Goal: Transaction & Acquisition: Purchase product/service

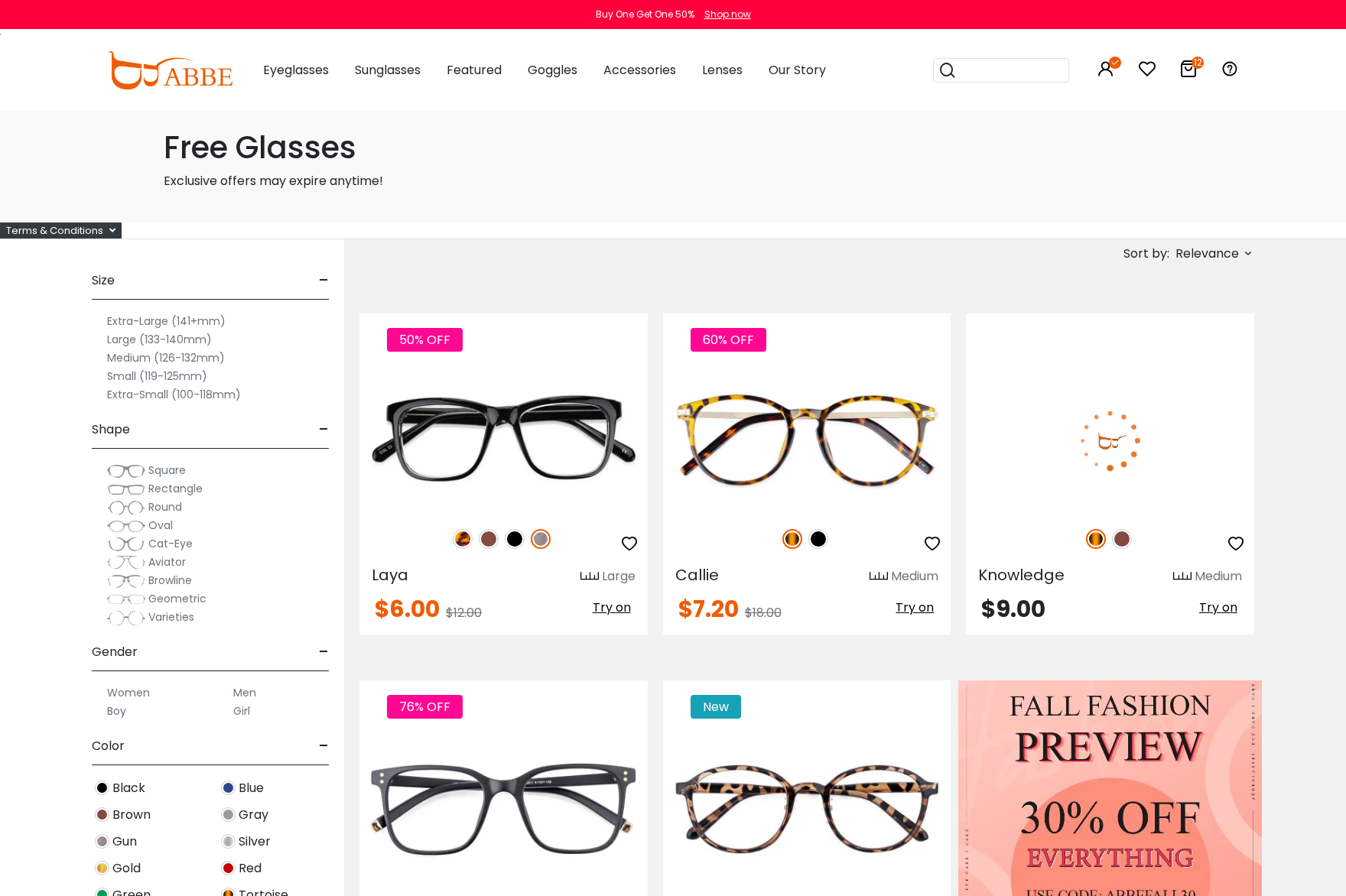
click at [129, 318] on label "Extra-Large (141+mm)" at bounding box center [166, 321] width 118 height 19
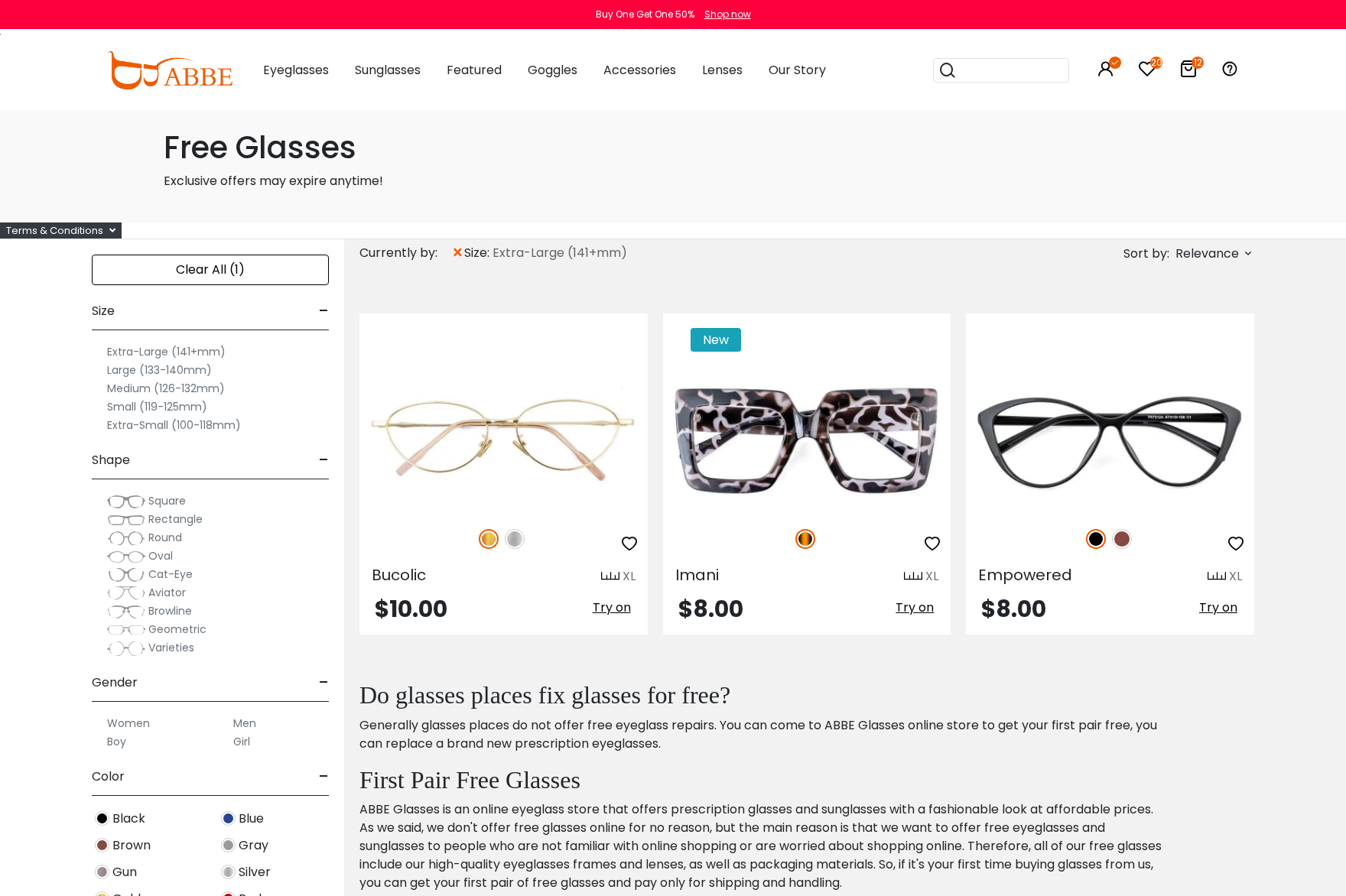
click at [149, 352] on label "Extra-Large (141+mm)" at bounding box center [166, 352] width 118 height 19
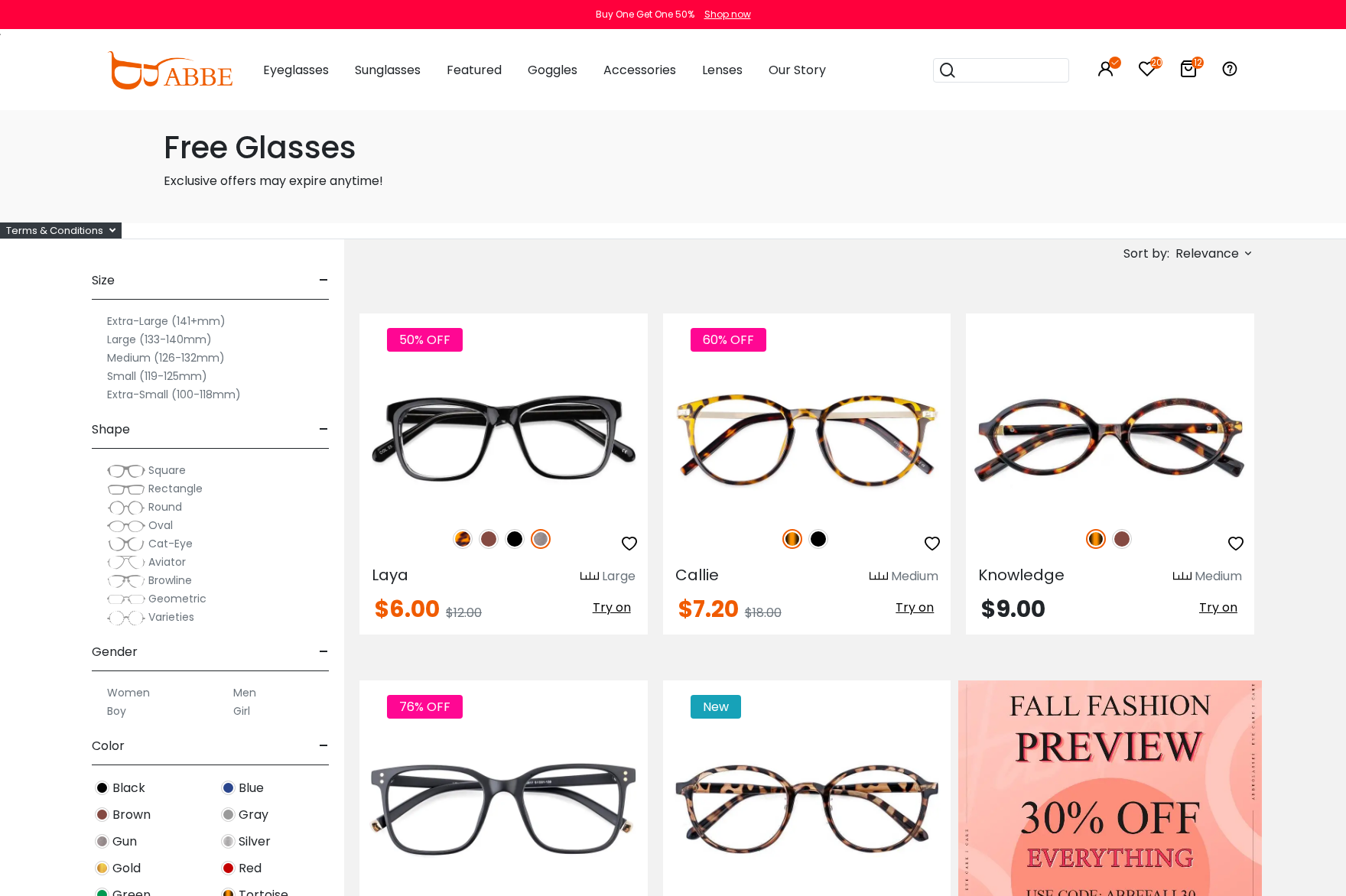
click at [163, 325] on label "Extra-Large (141+mm)" at bounding box center [166, 321] width 118 height 19
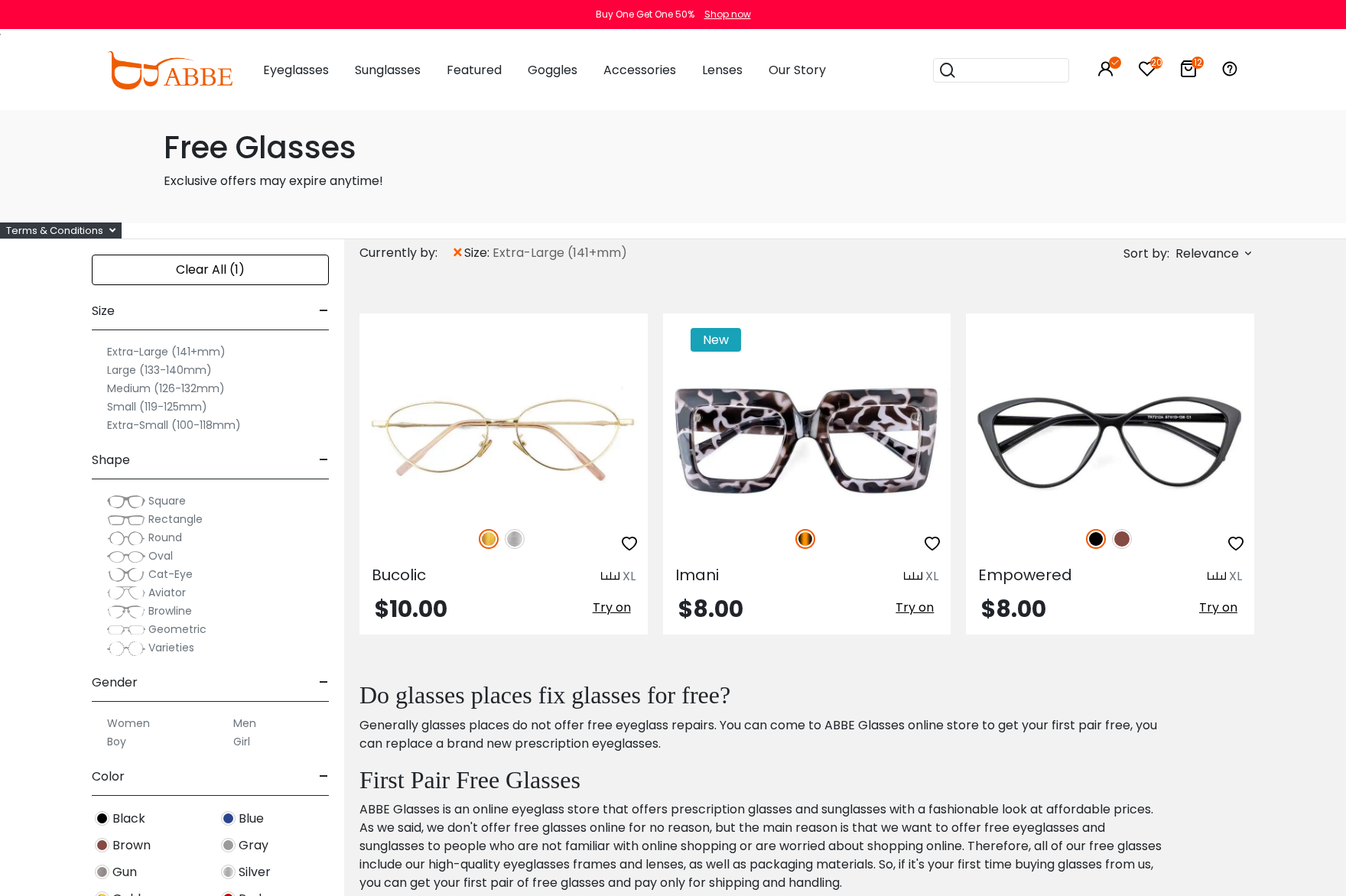
click at [147, 369] on label "Large (133-140mm)" at bounding box center [159, 369] width 105 height 19
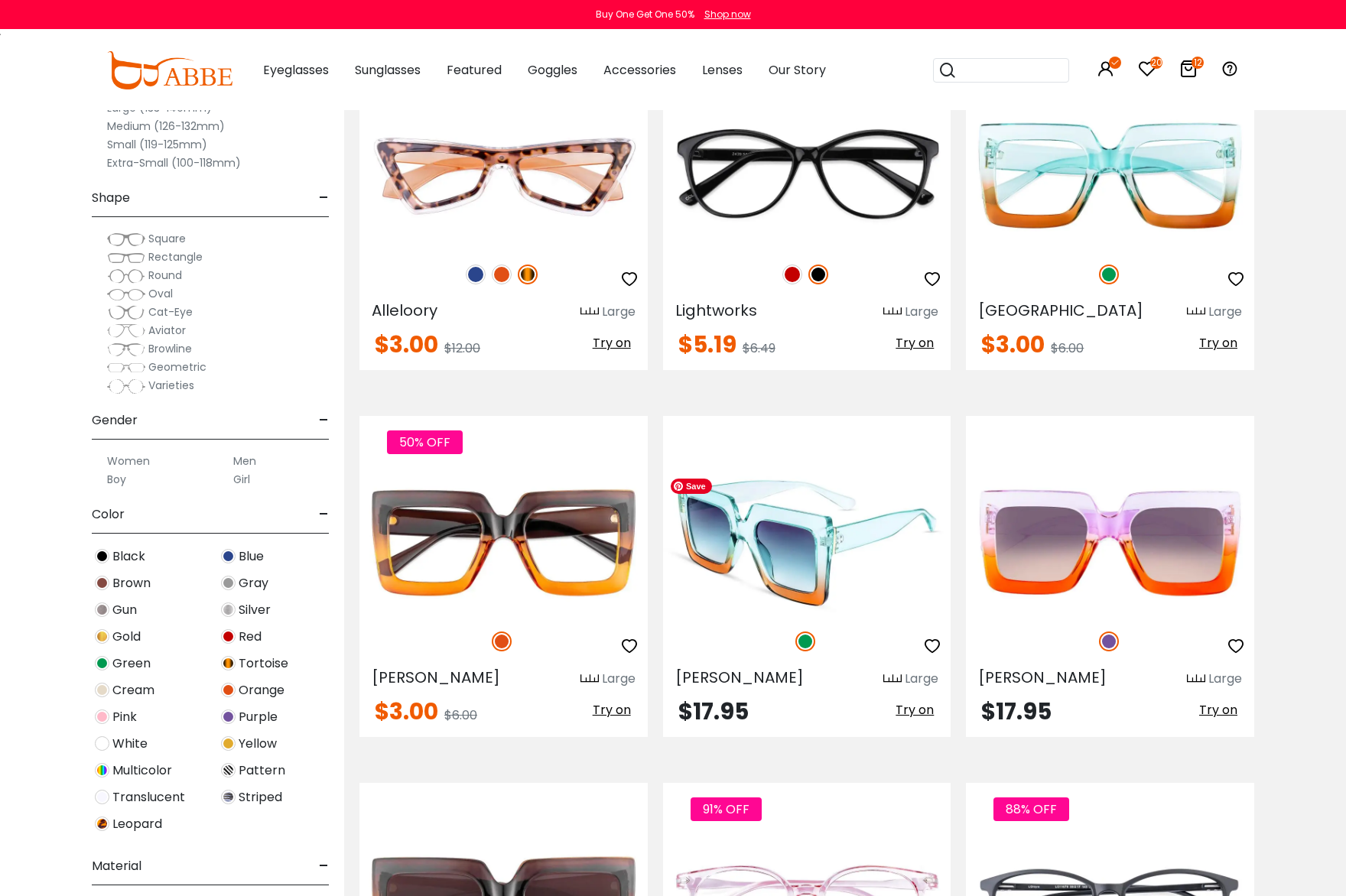
scroll to position [1987, 0]
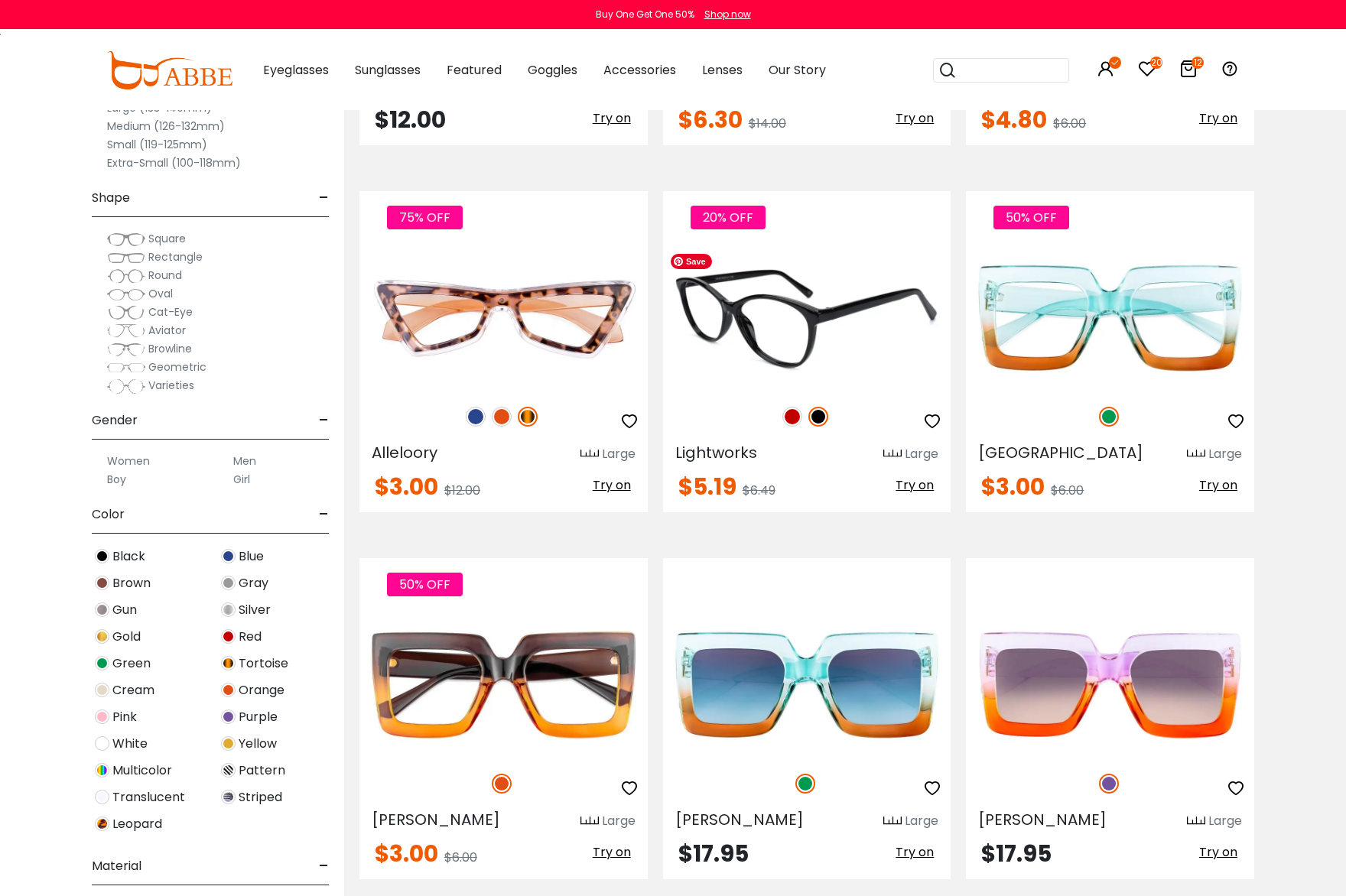
click at [785, 336] on img at bounding box center [807, 318] width 288 height 143
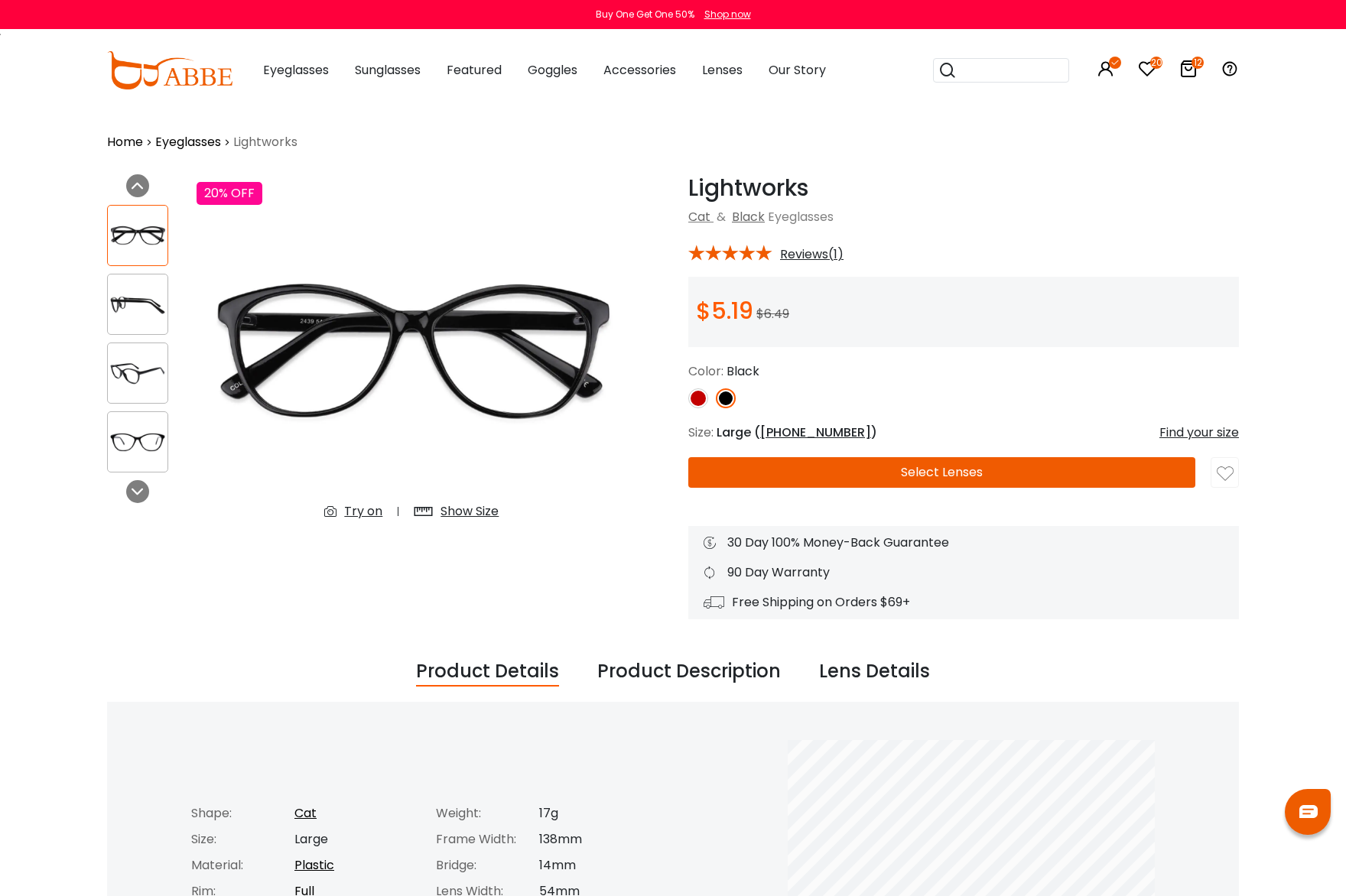
click at [703, 394] on img at bounding box center [698, 398] width 20 height 20
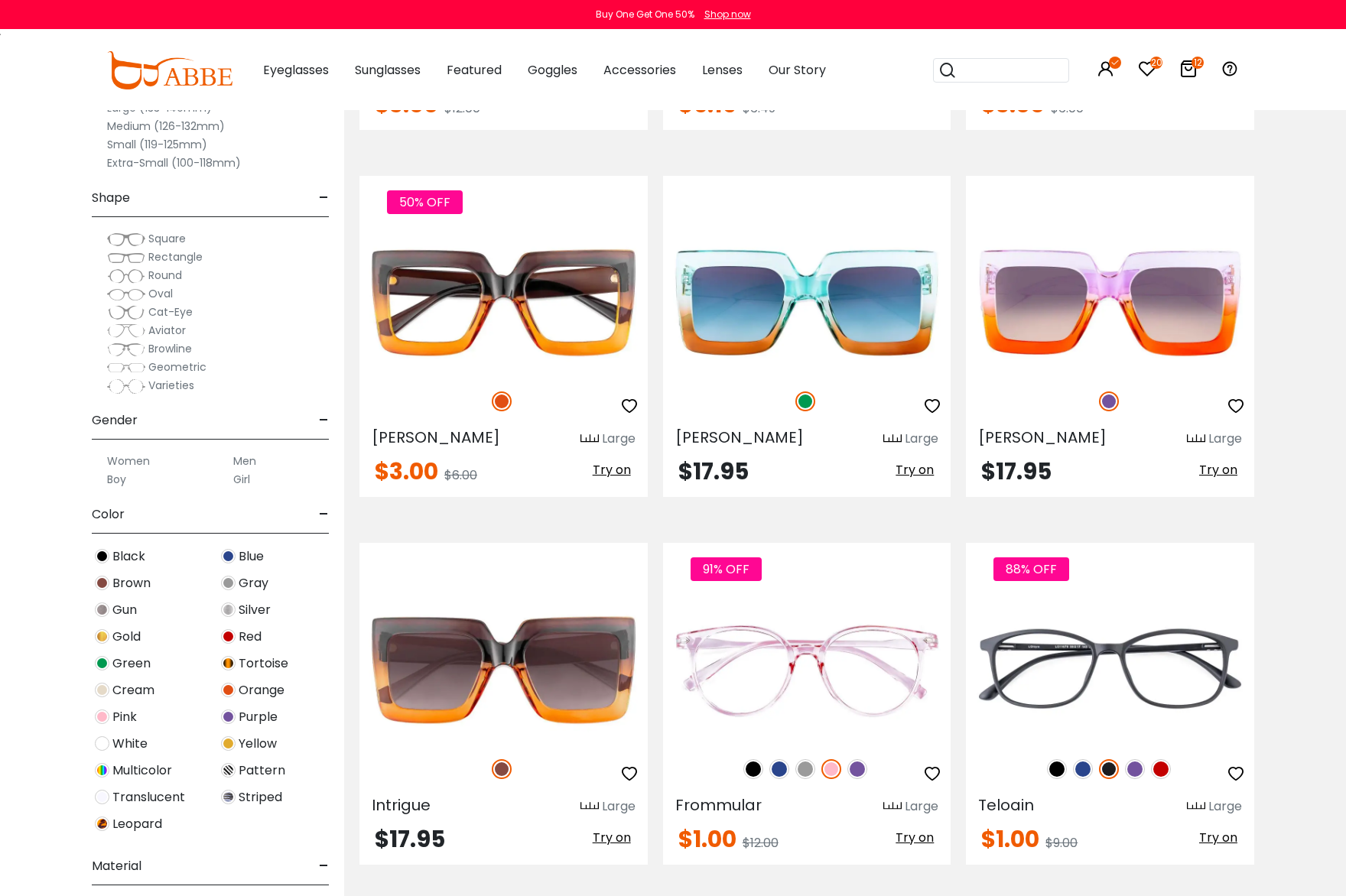
scroll to position [2752, 0]
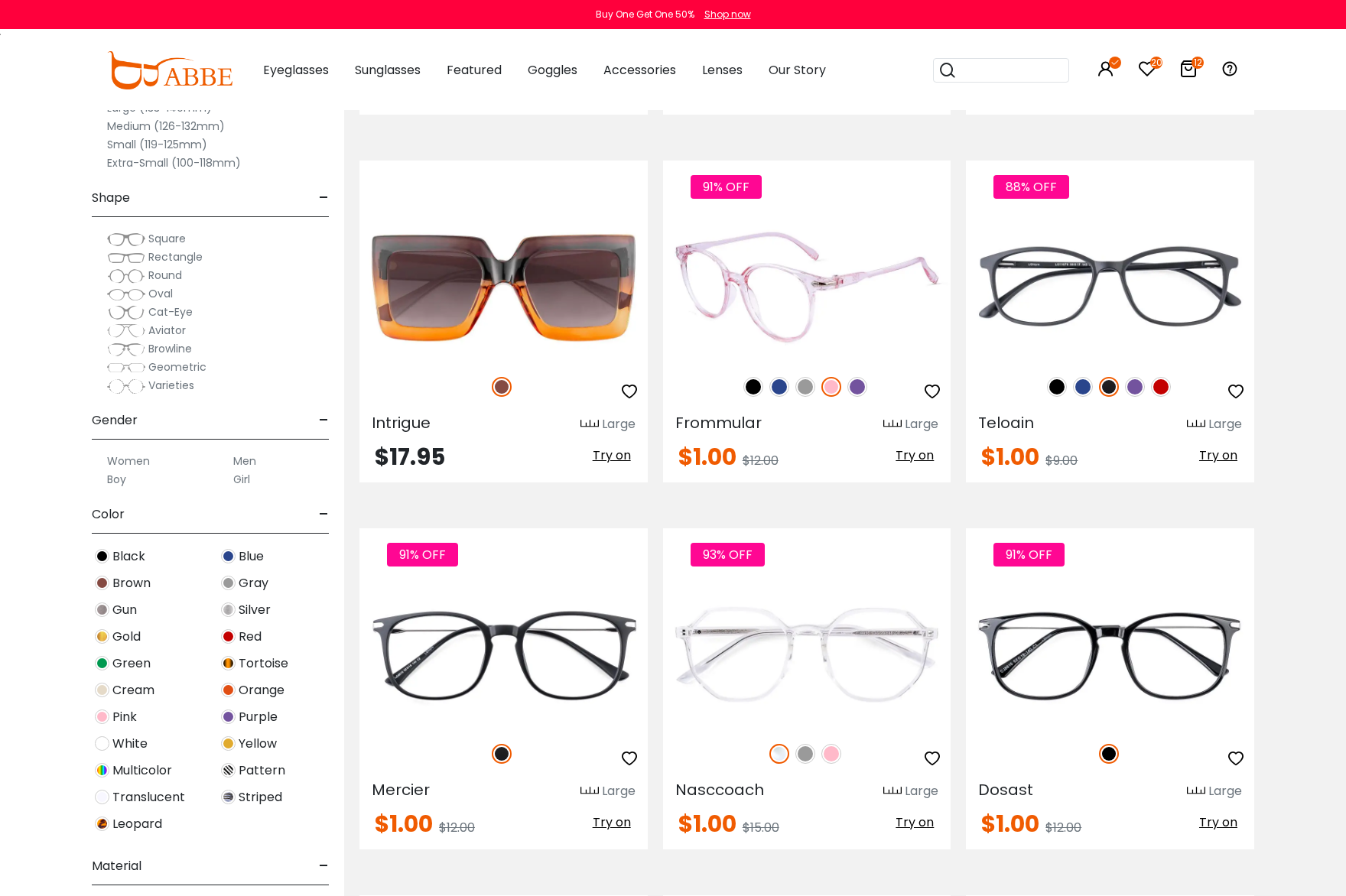
click at [858, 386] on img at bounding box center [857, 386] width 20 height 20
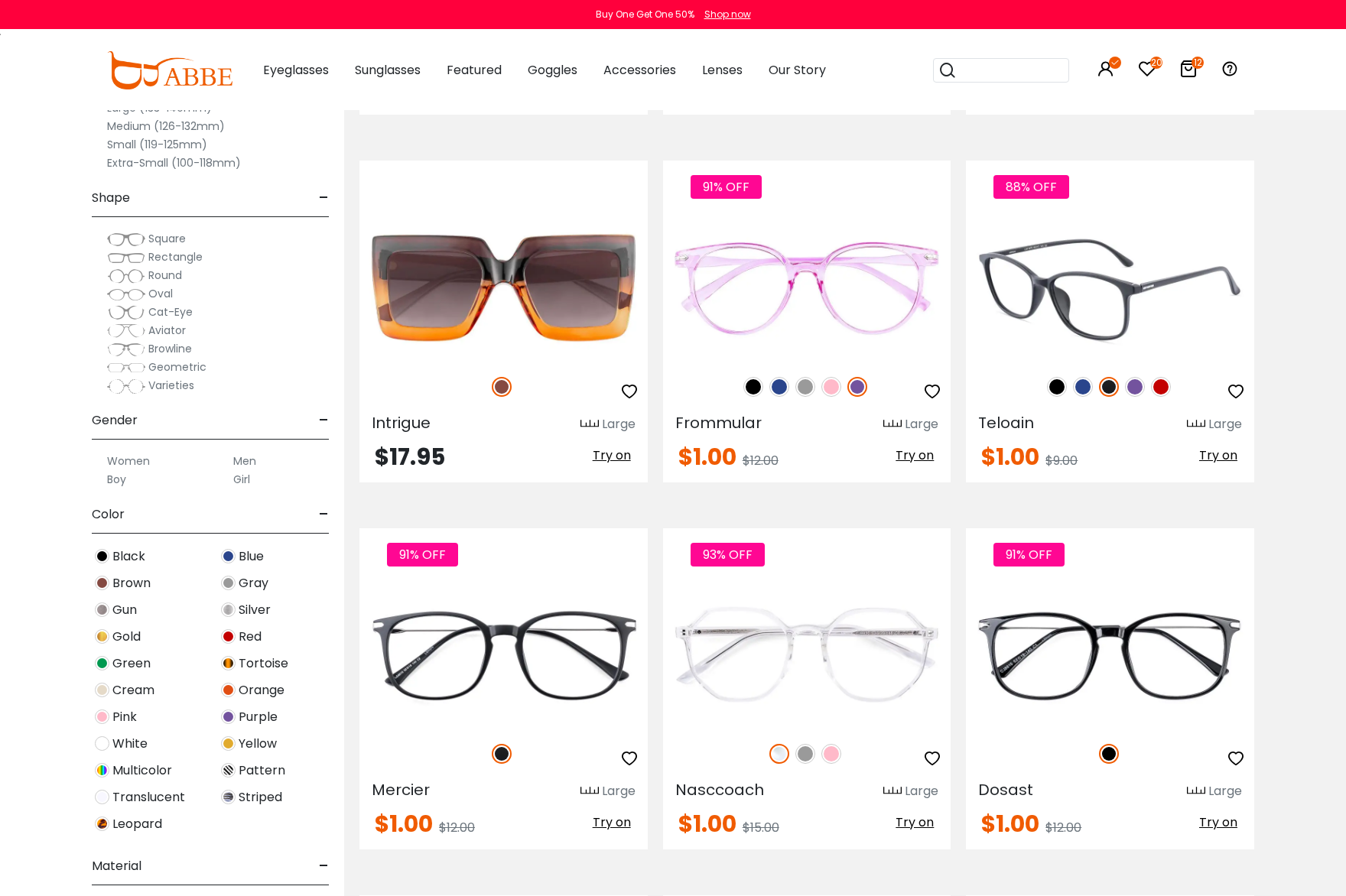
click at [1137, 386] on img at bounding box center [1134, 386] width 20 height 20
click at [1081, 388] on img at bounding box center [1083, 386] width 20 height 20
click at [1106, 388] on img at bounding box center [1109, 386] width 20 height 20
click at [1142, 318] on img at bounding box center [1110, 287] width 288 height 143
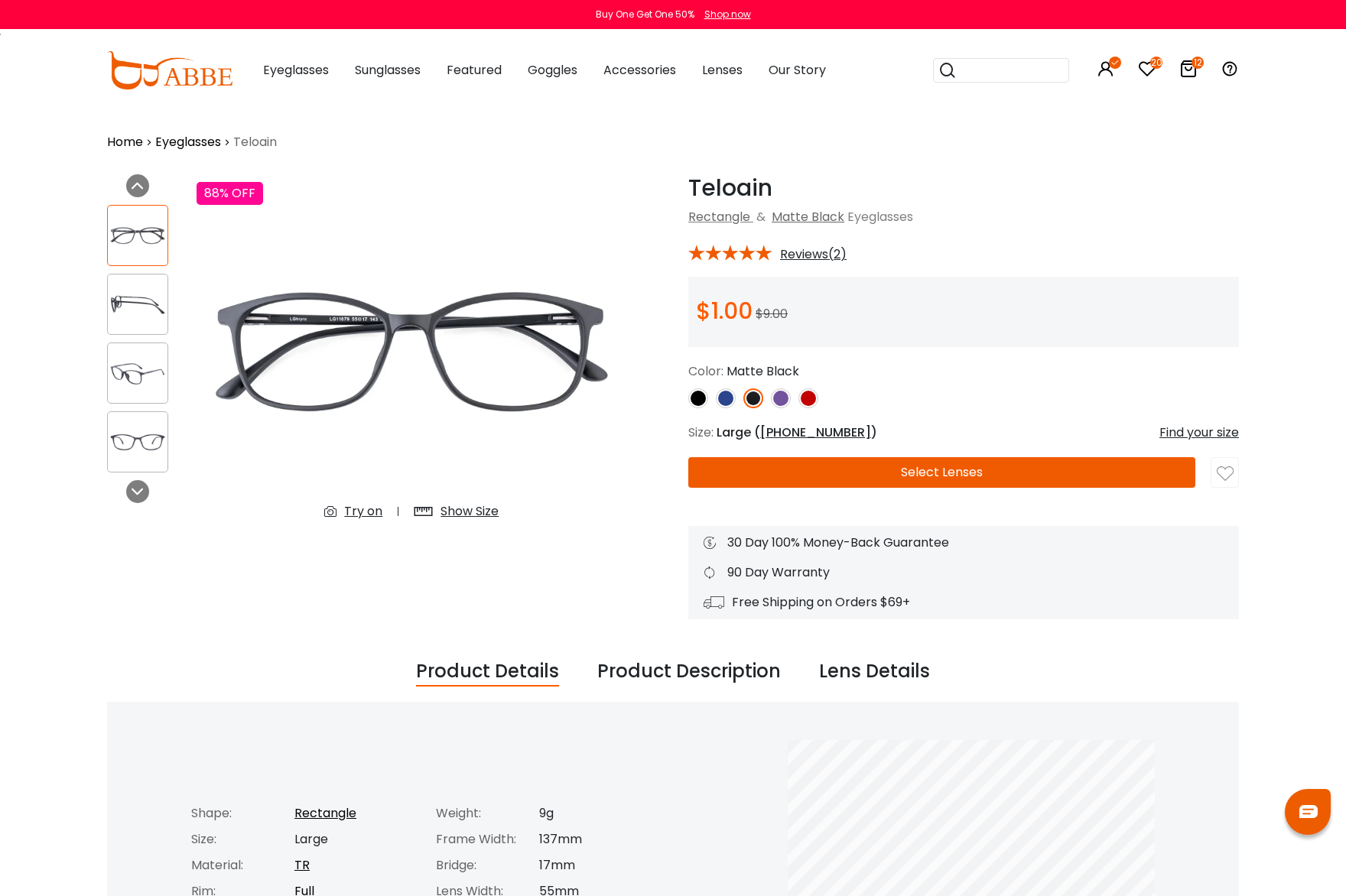
click at [783, 399] on img at bounding box center [780, 398] width 20 height 20
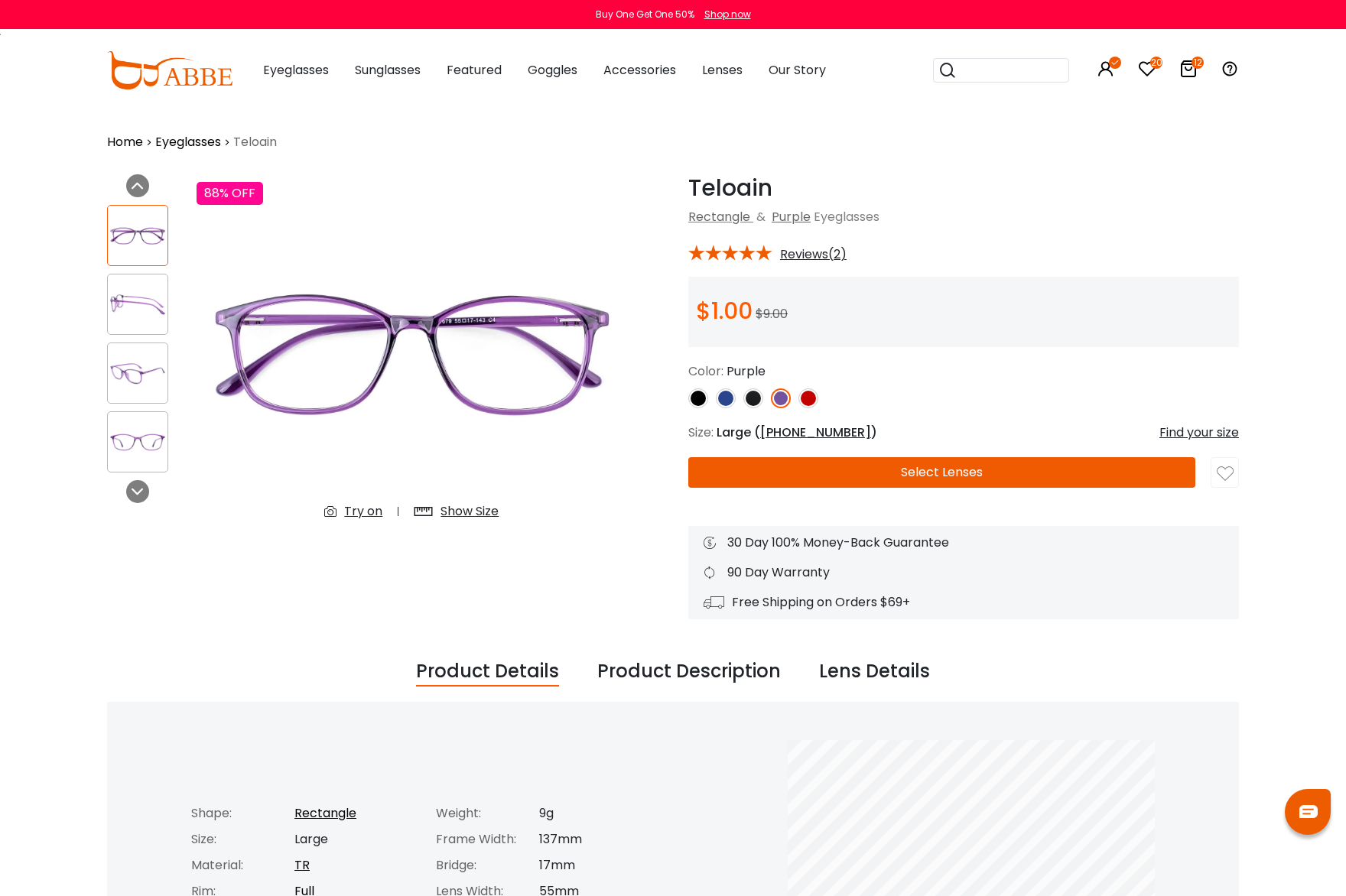
click at [138, 291] on img at bounding box center [138, 305] width 60 height 30
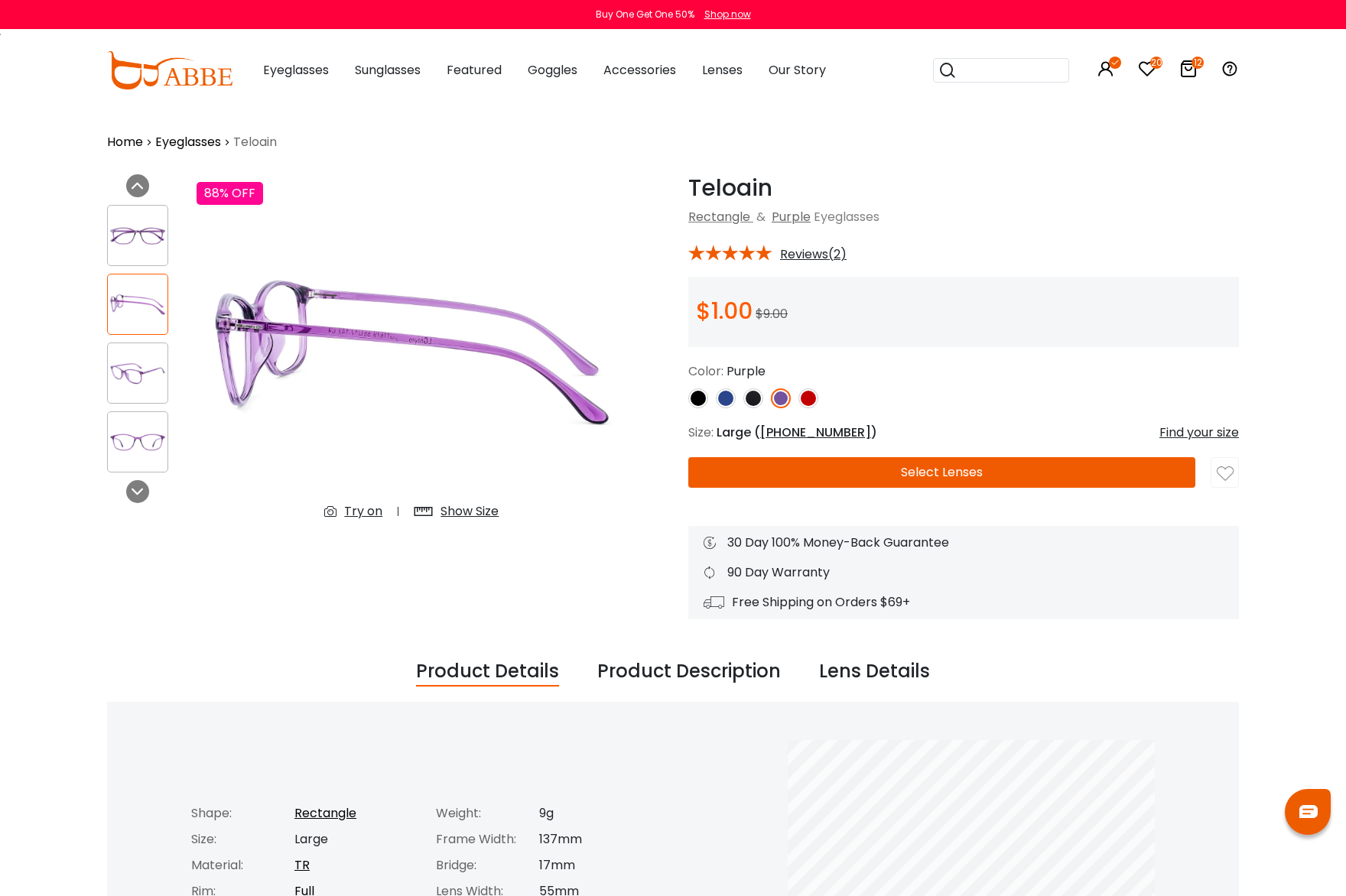
click at [155, 378] on img at bounding box center [138, 373] width 60 height 30
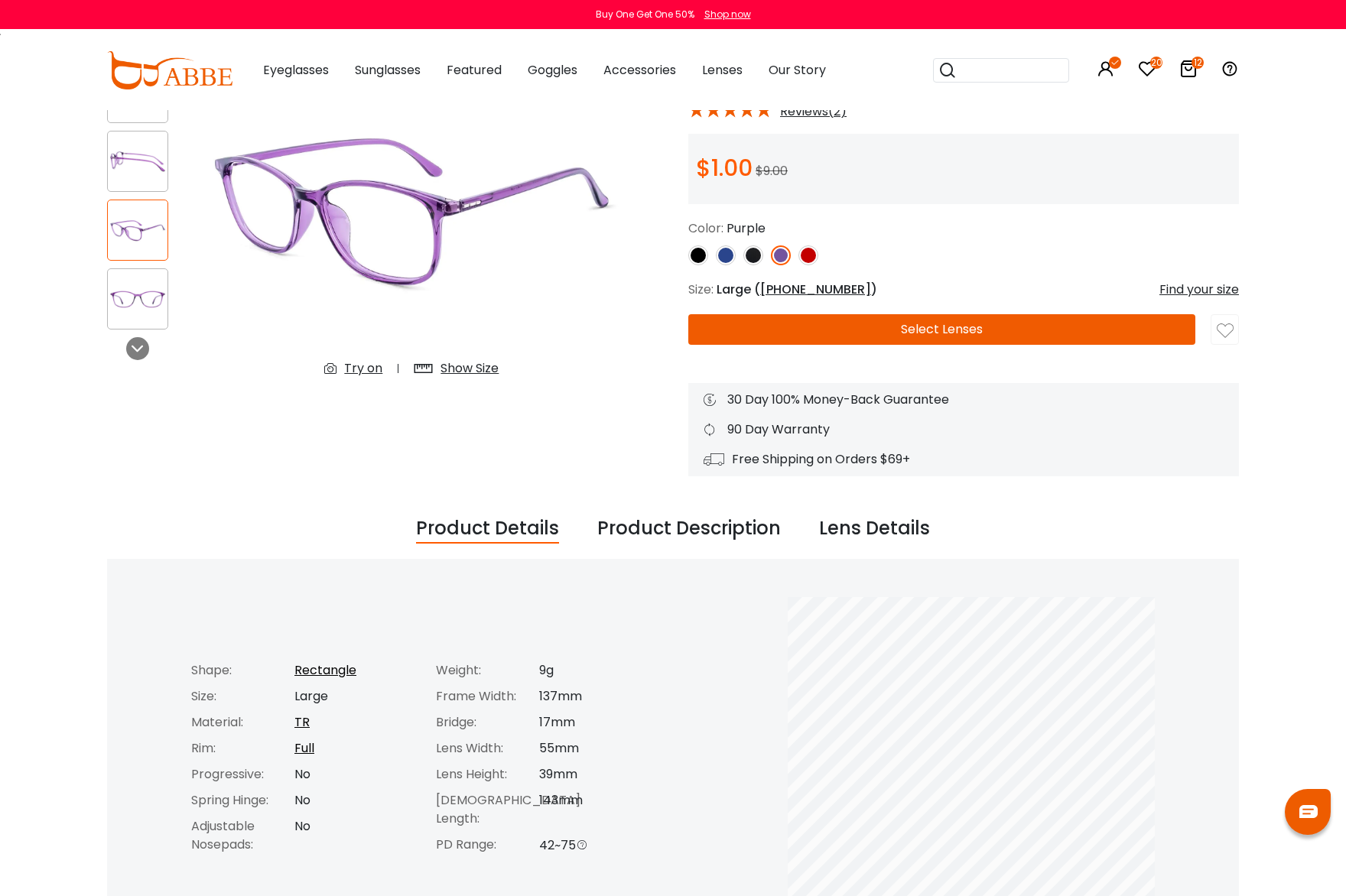
scroll to position [153, 0]
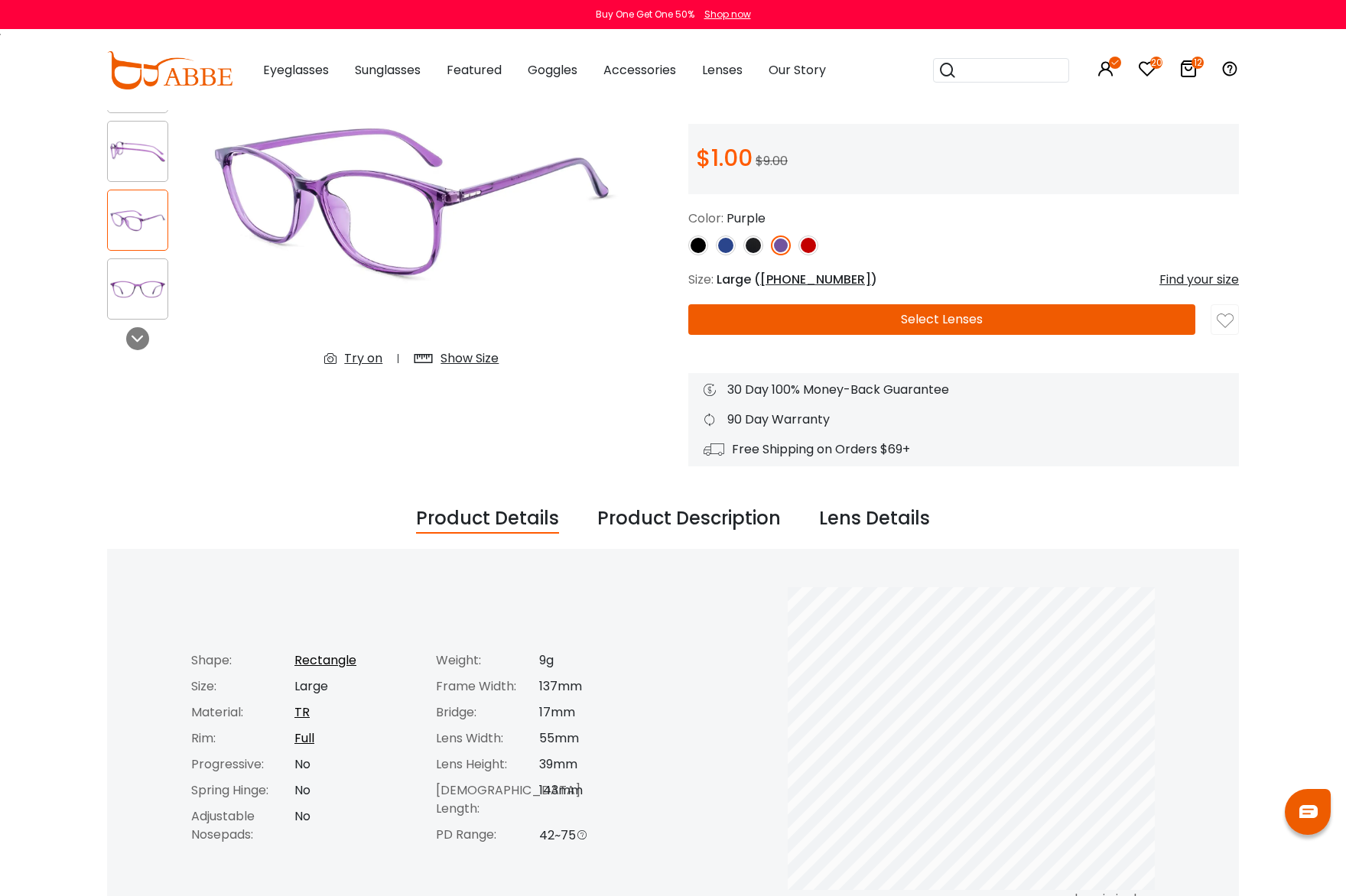
click at [909, 323] on button "Select Lenses" at bounding box center [942, 320] width 507 height 31
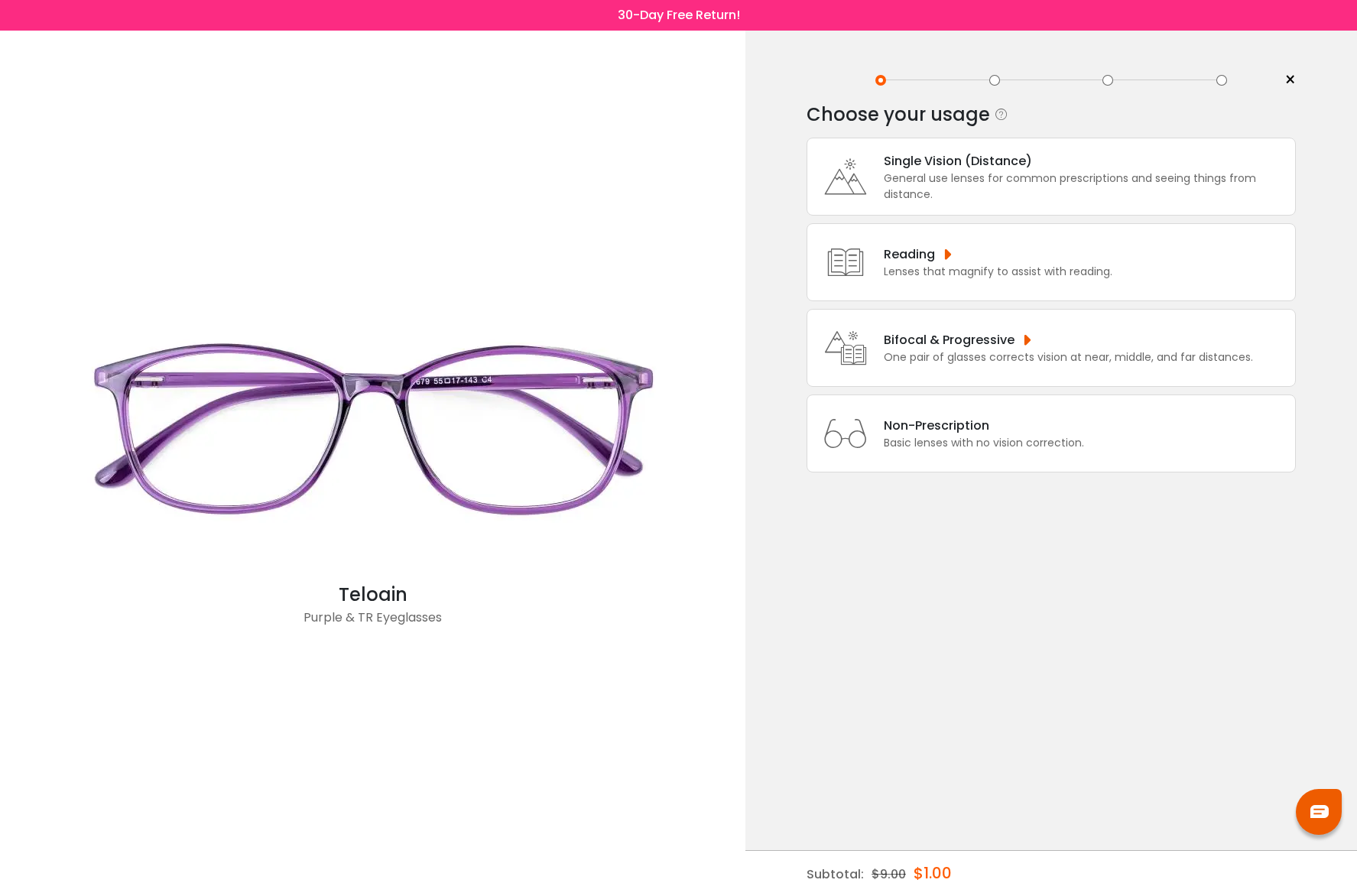
click at [1010, 264] on div "Lenses that magnify to assist with reading." at bounding box center [998, 272] width 228 height 16
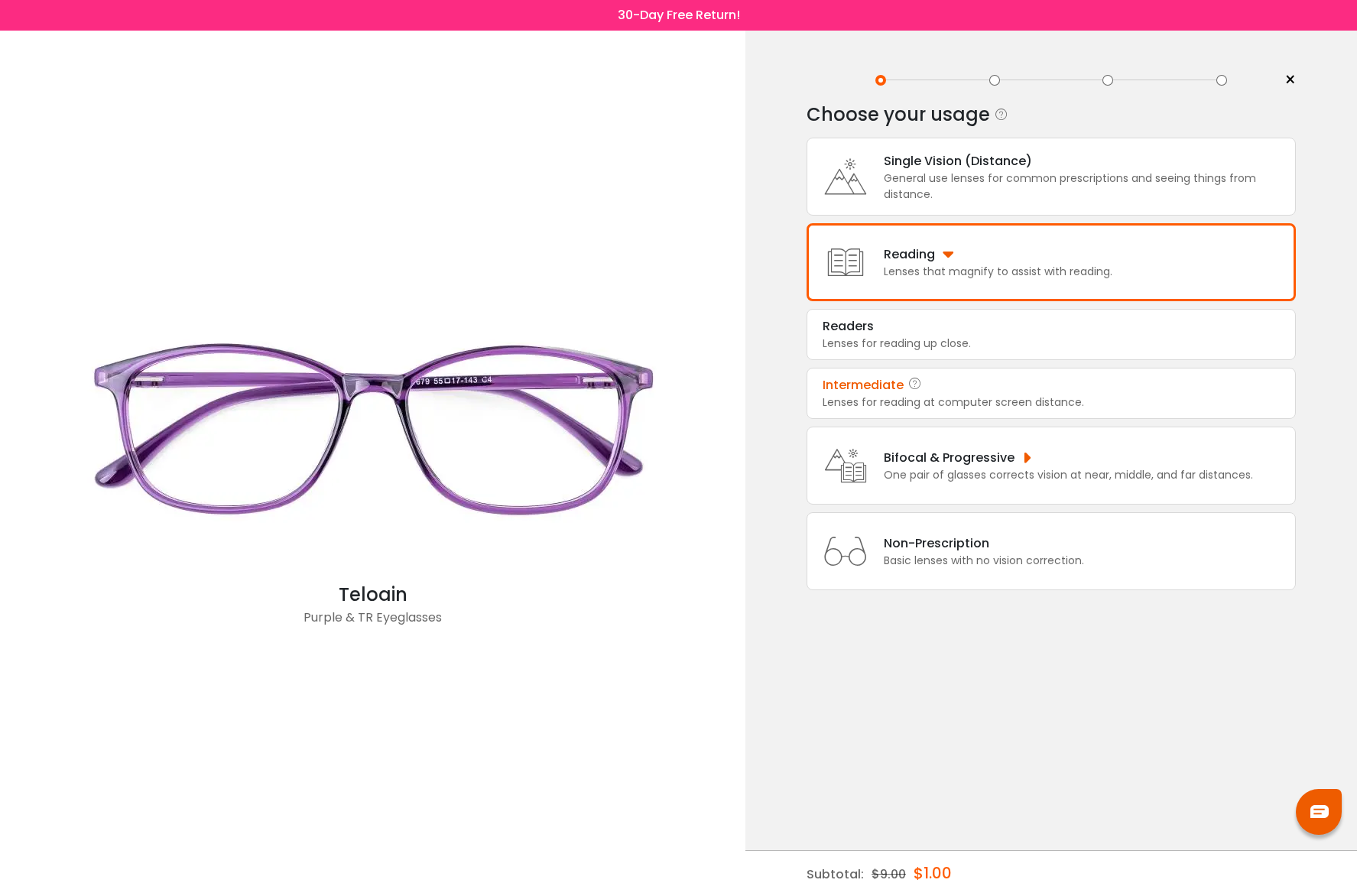
click at [955, 382] on div "Intermediate" at bounding box center [1051, 385] width 457 height 19
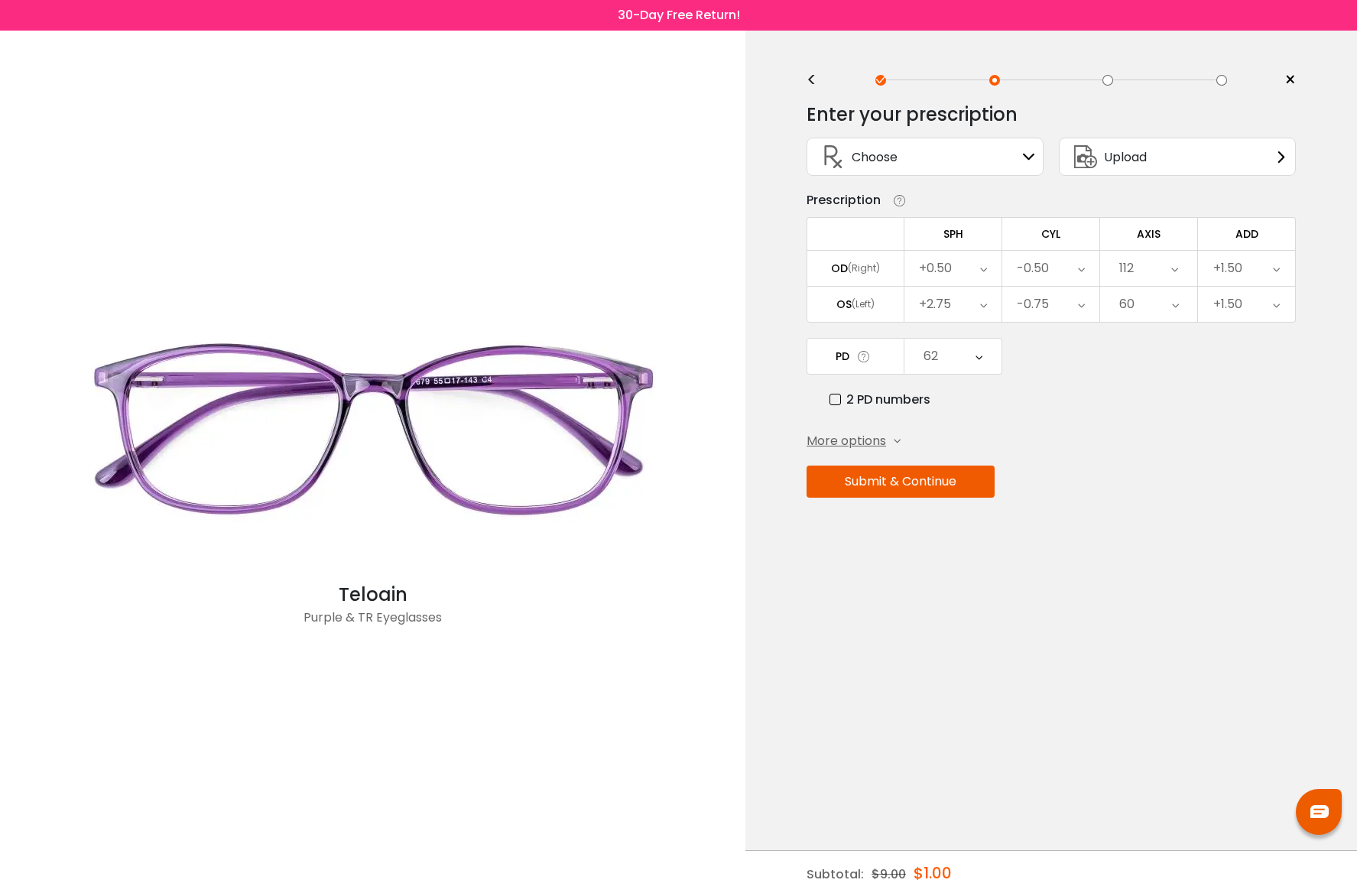
click at [975, 153] on div "Choose Sign In" at bounding box center [925, 156] width 220 height 36
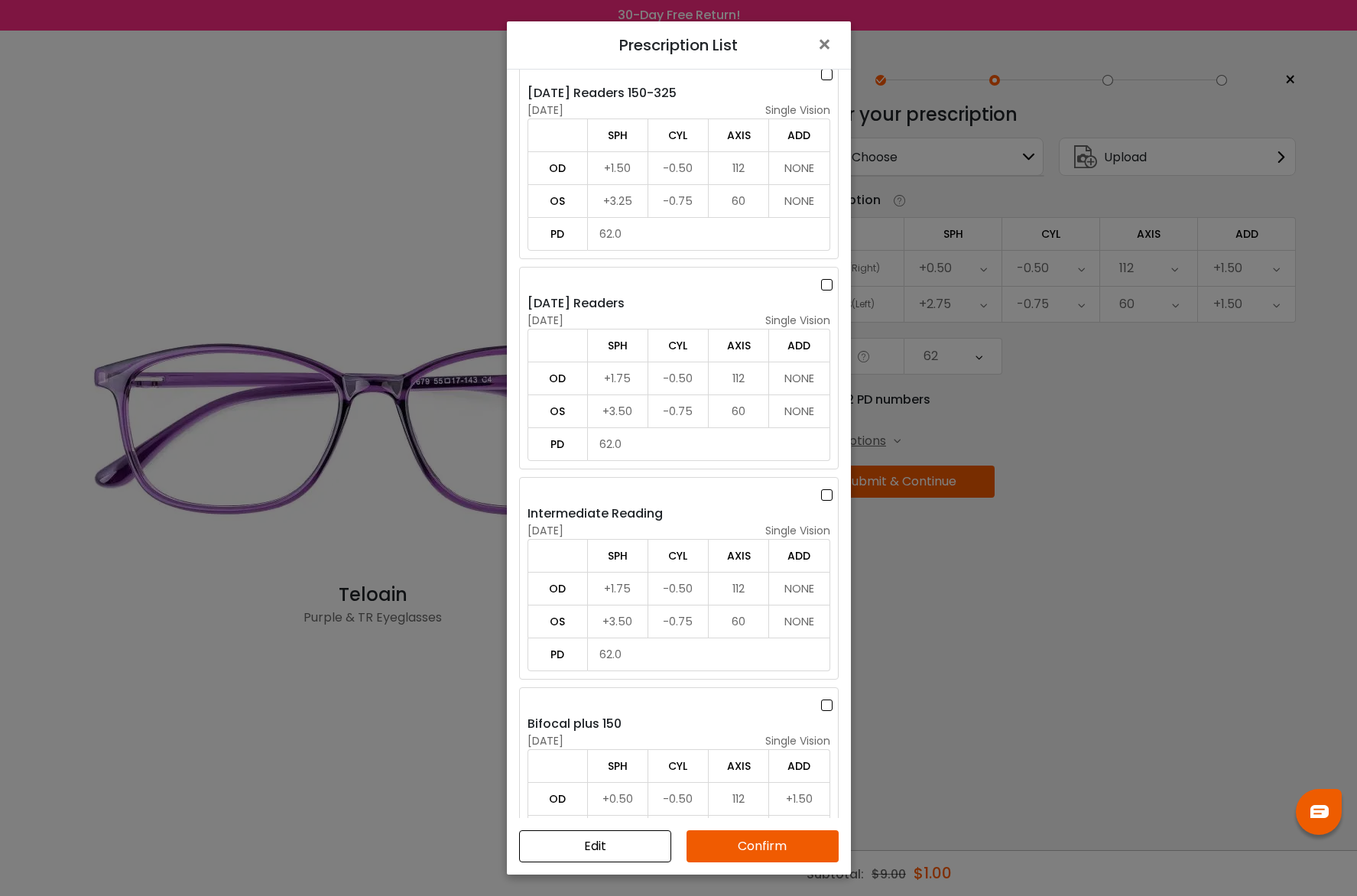
scroll to position [117, 0]
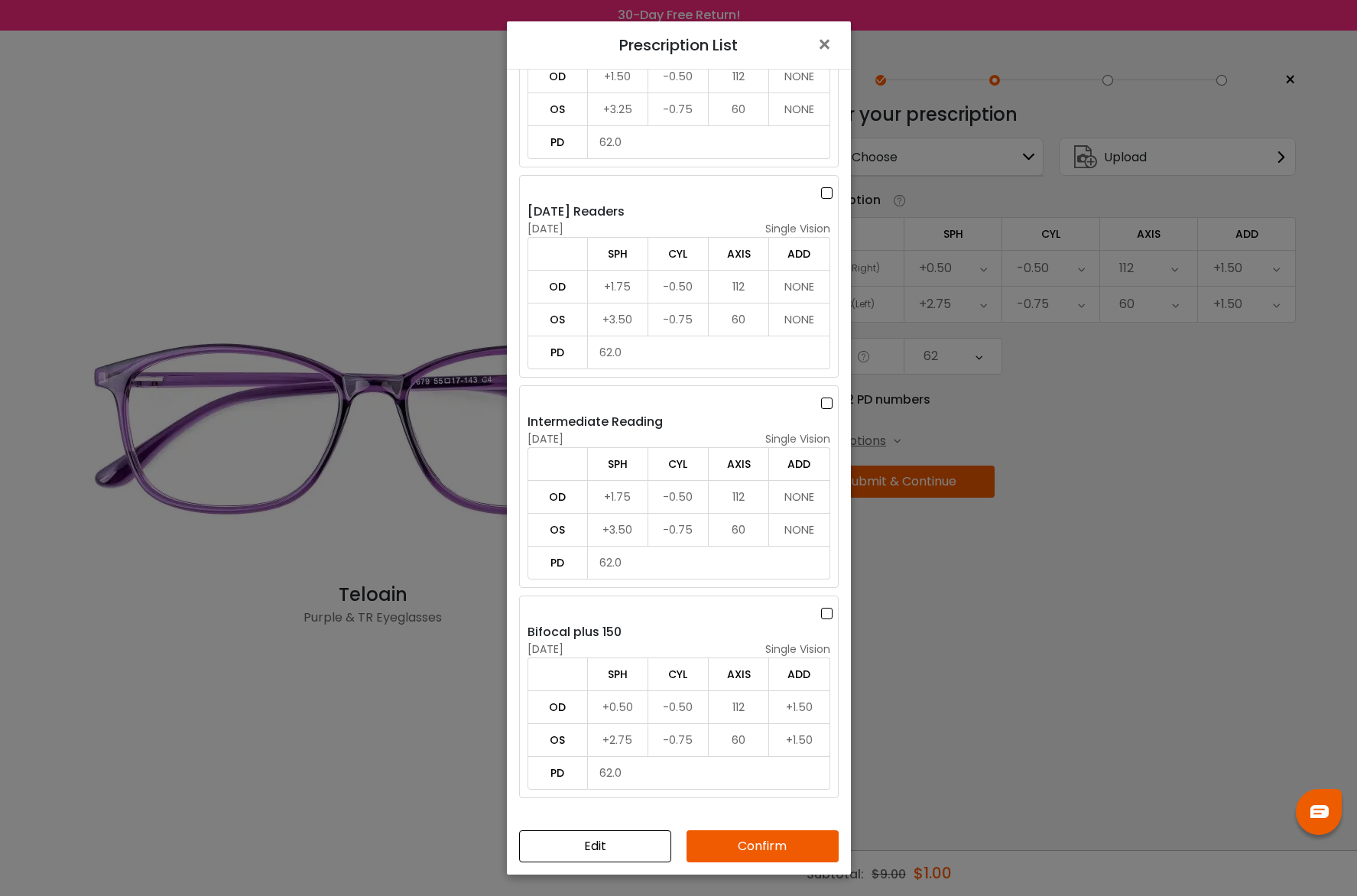
click at [641, 656] on div "[DATE] single vision" at bounding box center [679, 650] width 303 height 16
click at [784, 847] on button "Confirm" at bounding box center [762, 847] width 152 height 32
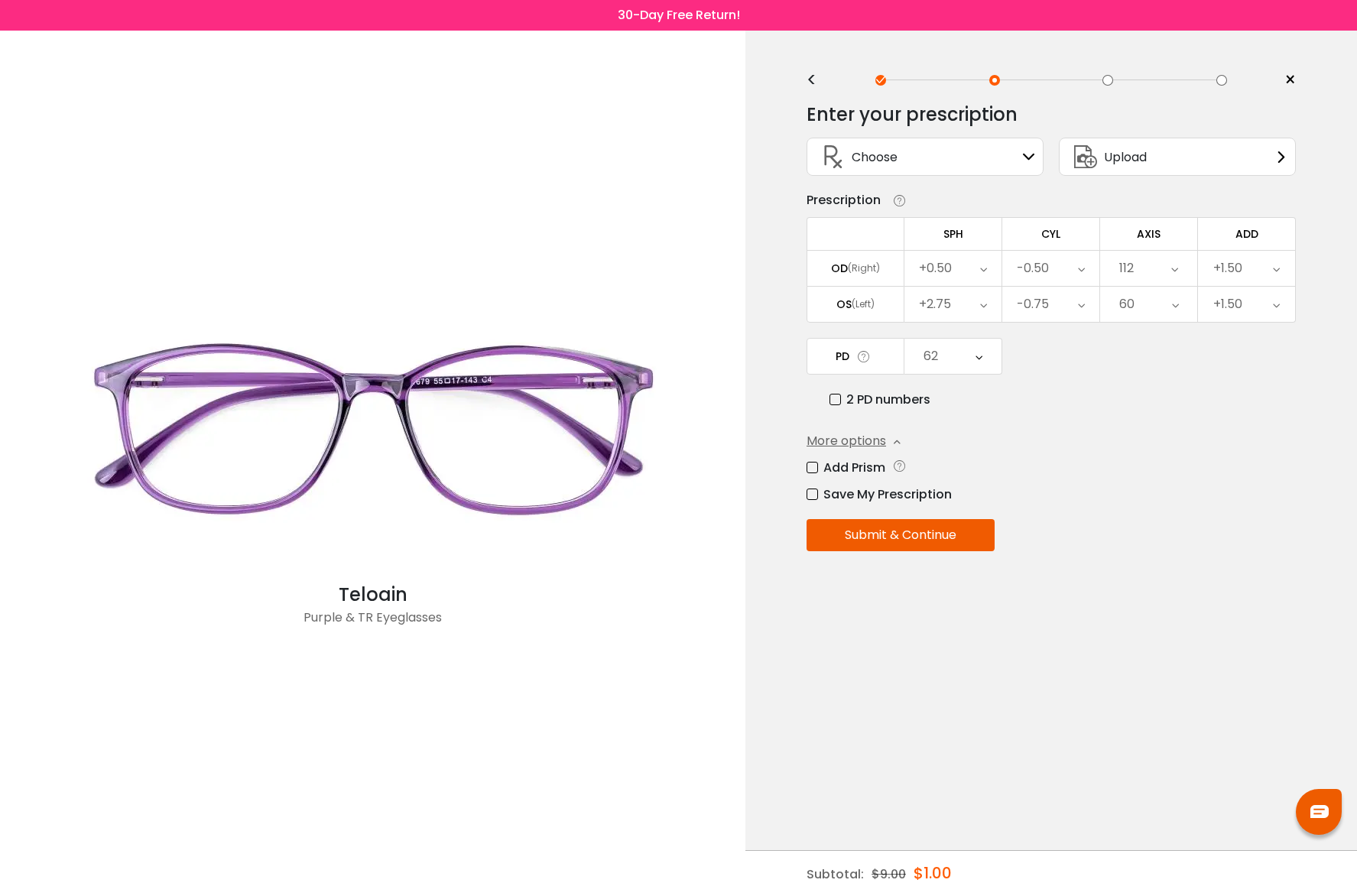
click at [936, 531] on button "Submit & Continue" at bounding box center [900, 535] width 188 height 32
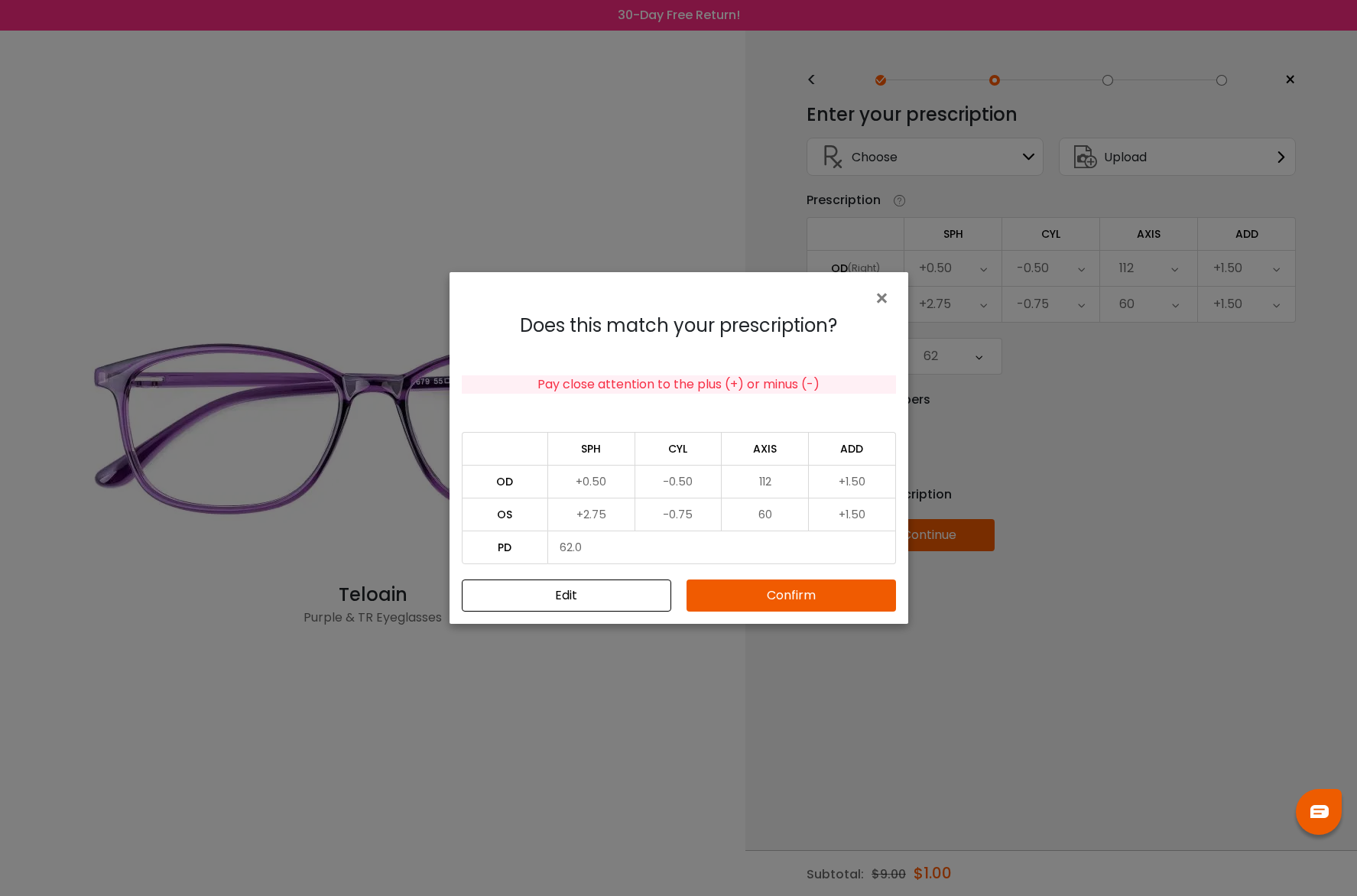
click at [787, 592] on button "Confirm" at bounding box center [791, 595] width 210 height 32
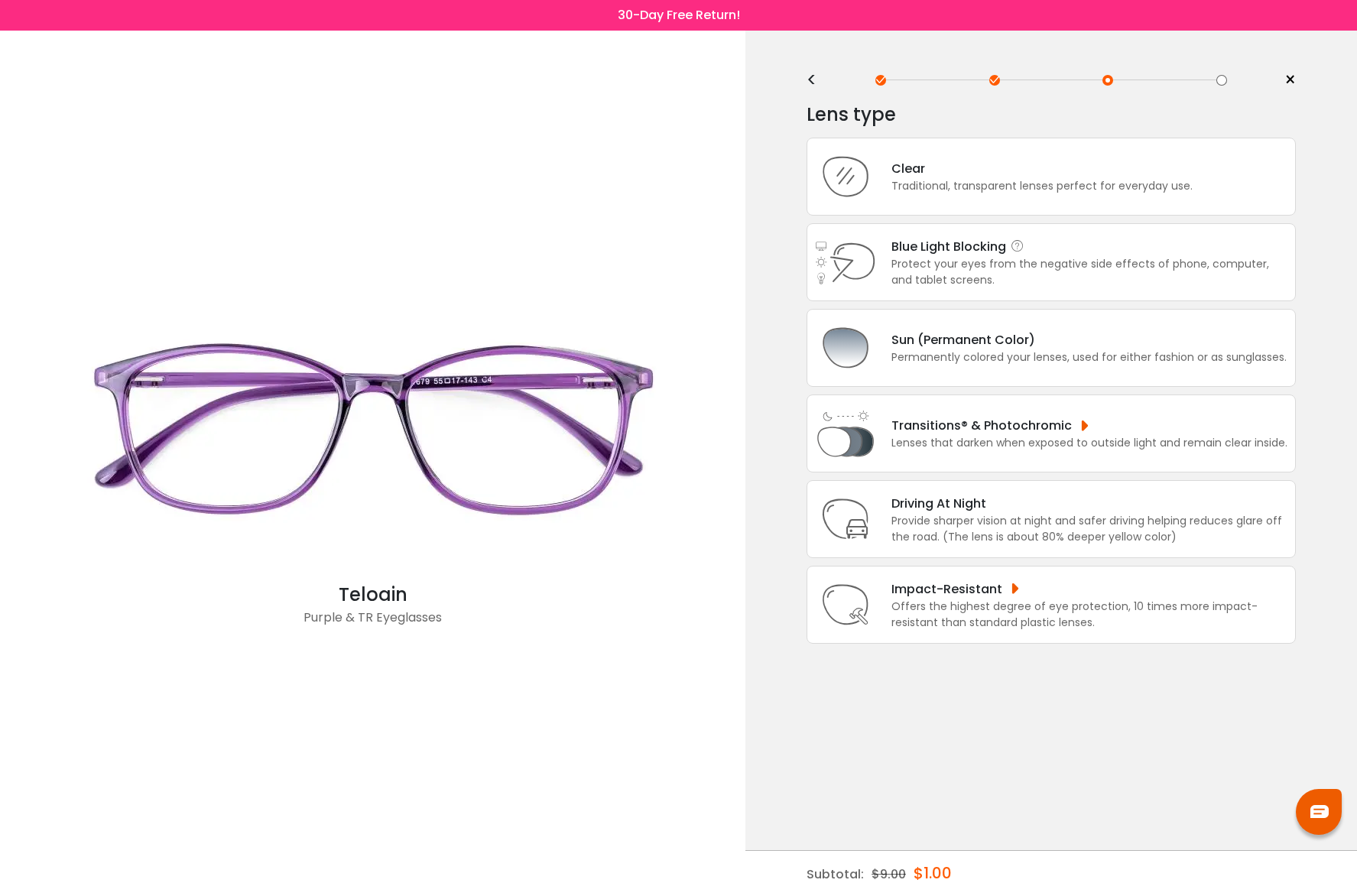
click at [1013, 267] on div "Protect your eyes from the negative side effects of phone, computer, and tablet…" at bounding box center [1089, 272] width 396 height 32
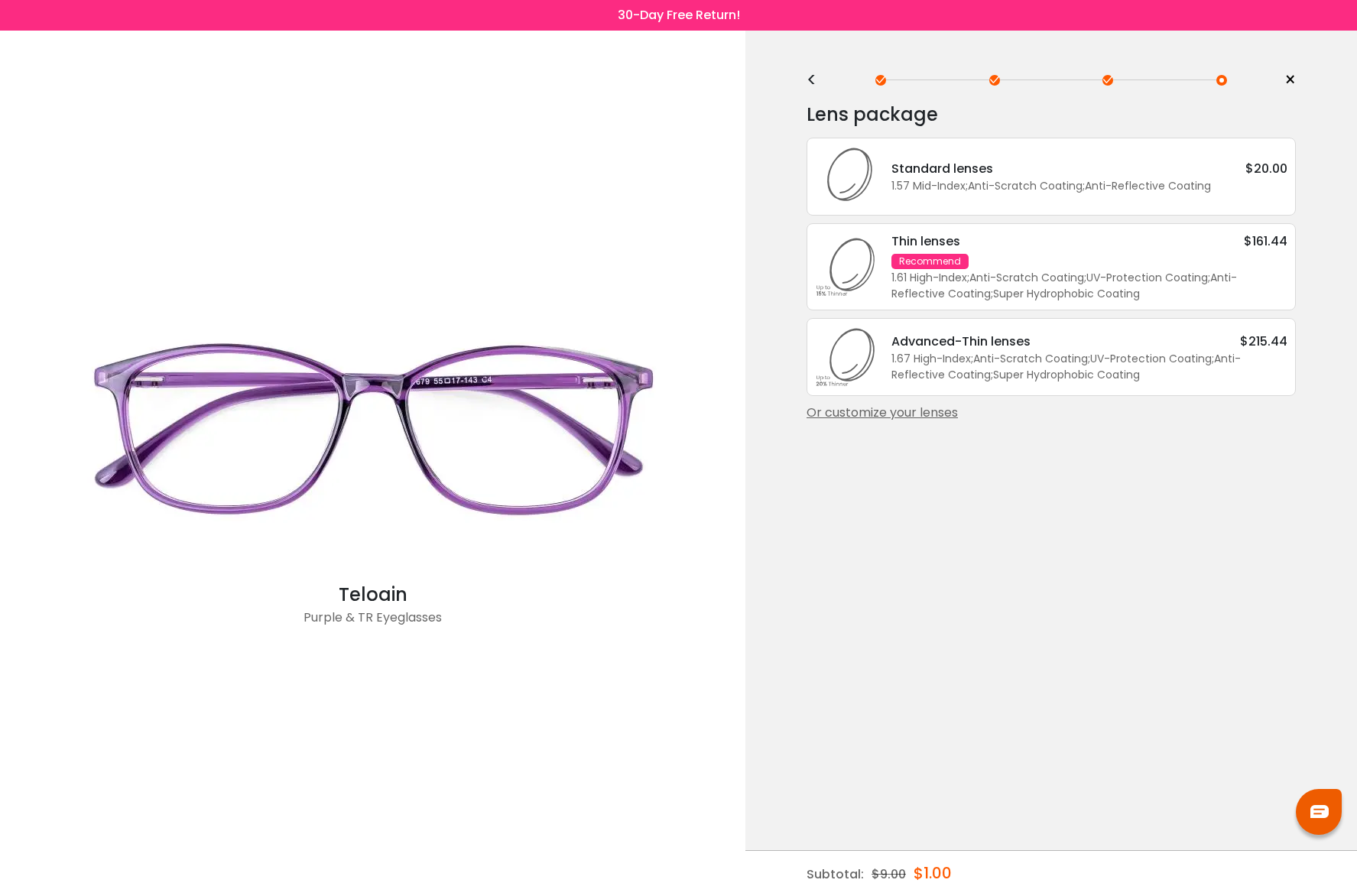
click at [1022, 354] on div "1.67 High-Index ; Anti-Scratch Coating ; UV-Protection Coating ; Anti-Reflectiv…" at bounding box center [1089, 367] width 396 height 32
